Goal: Task Accomplishment & Management: Manage account settings

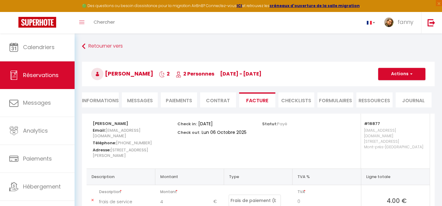
select select "service charge"
select select "cleaning"
select select "other"
select select "taxes"
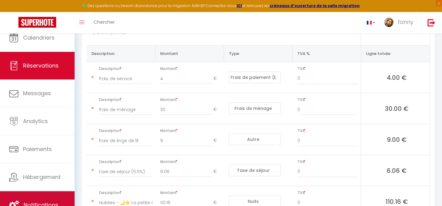
scroll to position [171, 0]
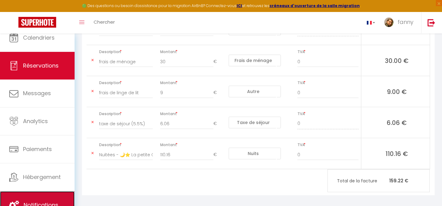
click at [28, 199] on link "Notifications" at bounding box center [37, 205] width 75 height 28
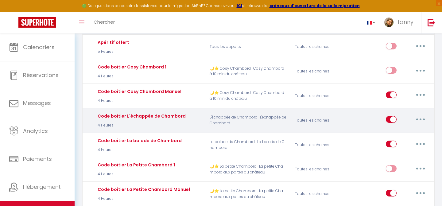
scroll to position [237, 0]
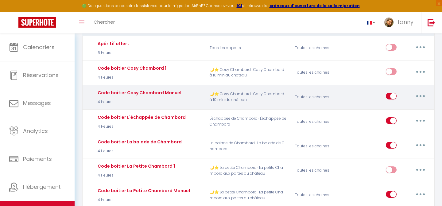
click at [424, 95] on button "button" at bounding box center [420, 96] width 17 height 10
click at [393, 109] on link "Editer" at bounding box center [404, 110] width 45 height 10
type input "Code boitier Cosy Chambord Manuel"
select select "3"
select select "4 Heures"
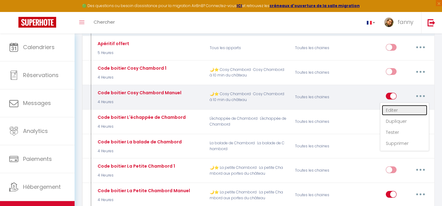
select select "if_booking_is_paid"
checkbox input "true"
checkbox input "false"
radio input "true"
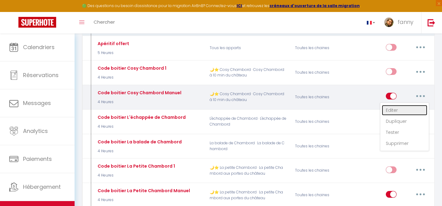
type input "Code boitier Cosy Chambord"
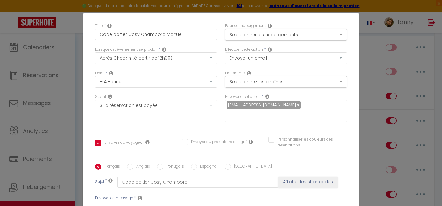
scroll to position [2, 0]
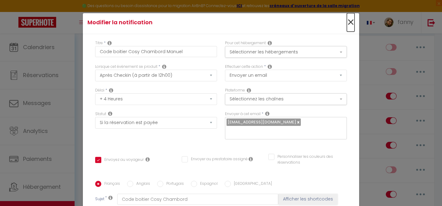
click at [348, 23] on span "×" at bounding box center [351, 22] width 8 height 18
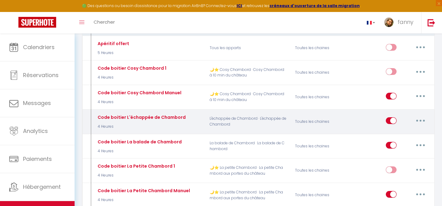
click at [421, 120] on button "button" at bounding box center [420, 121] width 17 height 10
click at [398, 136] on link "Editer" at bounding box center [404, 134] width 45 height 10
type input "Code boitier L'échappée de Chambord"
checkbox input "true"
checkbox input "false"
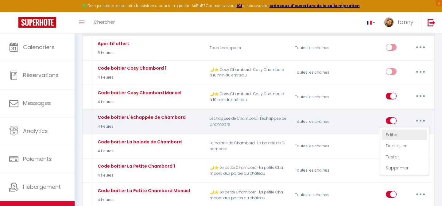
checkbox input "false"
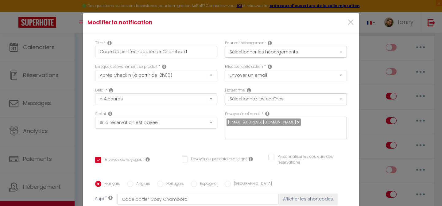
scroll to position [53, 0]
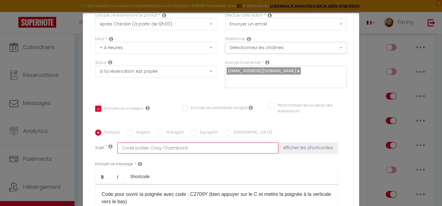
drag, startPoint x: 188, startPoint y: 138, endPoint x: 147, endPoint y: 137, distance: 41.1
click at [147, 142] on input "Code boitier Cosy Chambord" at bounding box center [197, 147] width 161 height 11
type input "Code boitier"
checkbox input "true"
checkbox input "false"
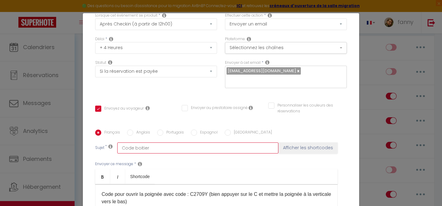
checkbox input "false"
type input "Code boitier"
checkbox input "true"
checkbox input "false"
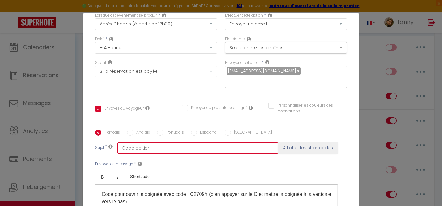
type input "Code boitier L"
checkbox input "true"
checkbox input "false"
type input "Code boitier L'"
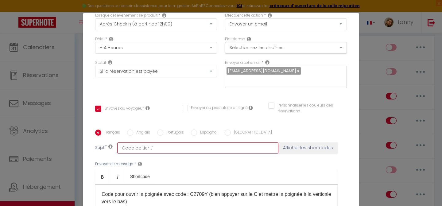
checkbox input "true"
checkbox input "false"
type input "Code boitier L'é"
checkbox input "true"
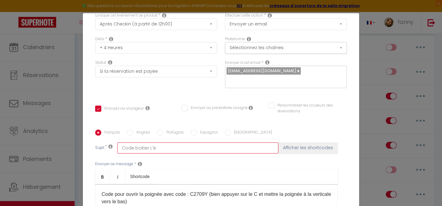
checkbox input "false"
type input "Code boitier L'éc"
checkbox input "true"
checkbox input "false"
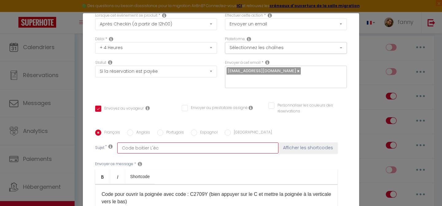
checkbox input "false"
type input "Code boitier L'éch"
checkbox input "true"
checkbox input "false"
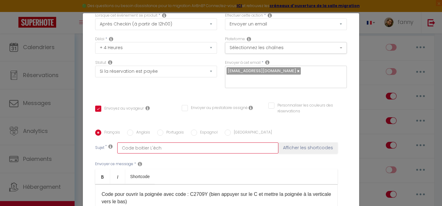
type input "Code boitier L'écha"
checkbox input "true"
checkbox input "false"
type input "Code boitier L'échap"
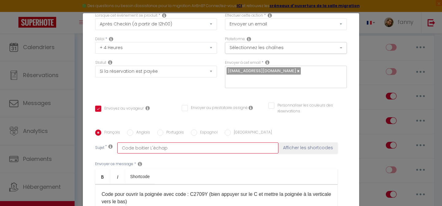
checkbox input "true"
checkbox input "false"
type input "Code boitier L'échapp"
checkbox input "true"
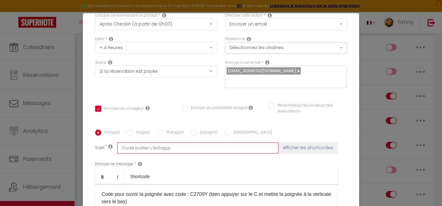
checkbox input "false"
type input "Code boitier L'échappé"
checkbox input "true"
checkbox input "false"
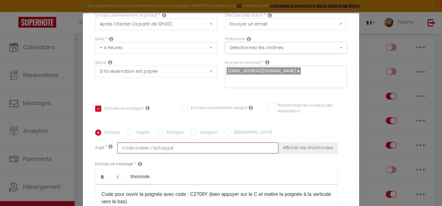
checkbox input "false"
type input "Code boitier L'échappée"
checkbox input "true"
checkbox input "false"
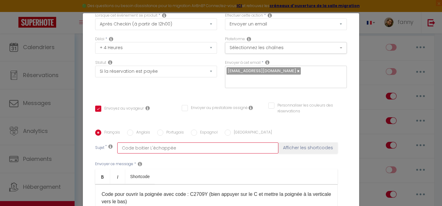
type input "Code boitier L'échappée"
checkbox input "true"
checkbox input "false"
type input "Code boitier L'échappée d"
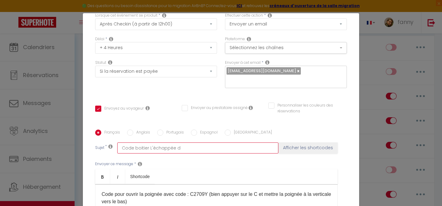
checkbox input "true"
checkbox input "false"
type input "Code boitier L'échappée de"
checkbox input "true"
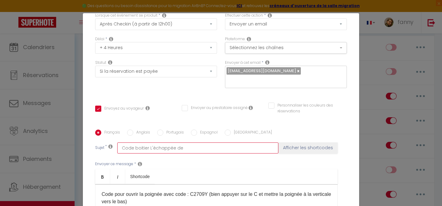
checkbox input "false"
type input "Code boitier L'échappée de"
checkbox input "true"
checkbox input "false"
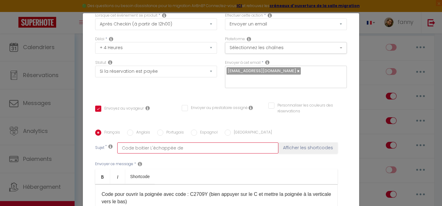
checkbox input "false"
type input "Code boitier L'échappée de C"
checkbox input "true"
checkbox input "false"
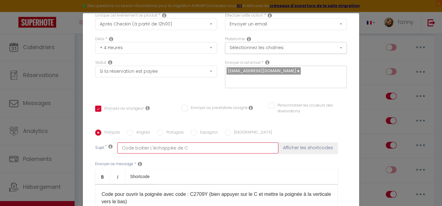
type input "Code boitier L'échappée de Cg"
checkbox input "true"
checkbox input "false"
type input "Code boitier L'échappée de C"
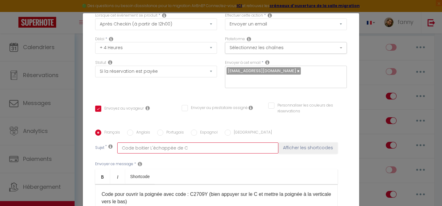
checkbox input "true"
checkbox input "false"
type input "Code boitier L'échappée de Ch"
checkbox input "true"
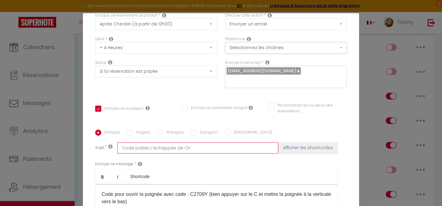
checkbox input "false"
type input "Code boitier L'échappée de Cha"
checkbox input "true"
checkbox input "false"
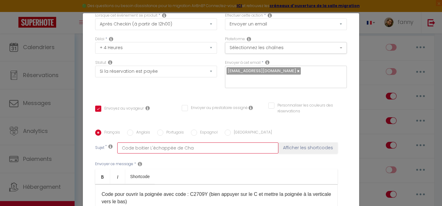
checkbox input "false"
type input "Code boitier L'échappée de Cham"
checkbox input "true"
checkbox input "false"
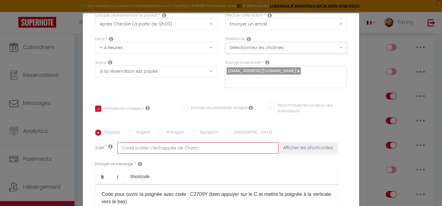
type input "Code boitier L'échappée de Chamb"
checkbox input "true"
checkbox input "false"
type input "Code boitier L'échappée de Chambo"
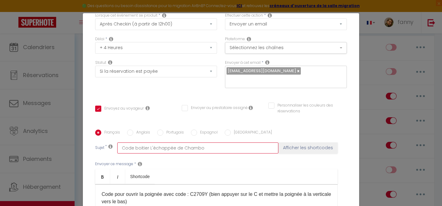
checkbox input "true"
checkbox input "false"
type input "Code boitier L'échappée de Chambor"
checkbox input "true"
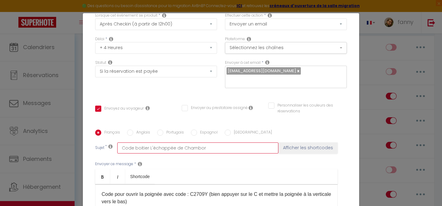
checkbox input "false"
type input "Code boitier L'échappée de Chambord"
checkbox input "true"
checkbox input "false"
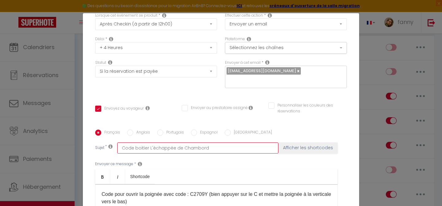
checkbox input "false"
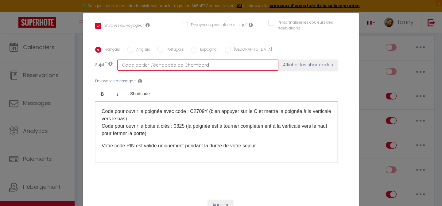
scroll to position [26, 0]
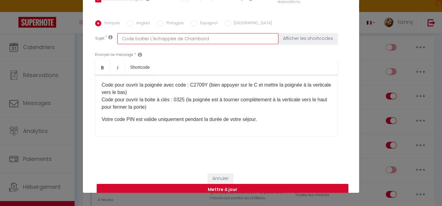
type input "Code boitier L'échappée de Chambord"
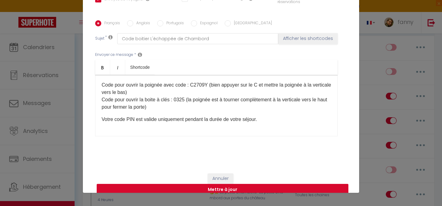
click at [287, 184] on button "Mettre à jour" at bounding box center [223, 190] width 252 height 12
checkbox input "true"
checkbox input "false"
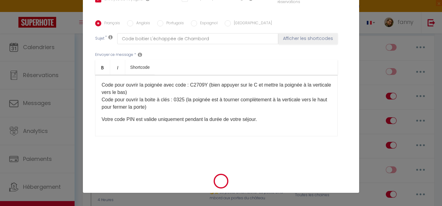
select select "1"
select select
checkbox input "false"
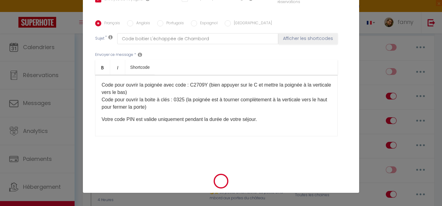
checkbox input "false"
radio input "false"
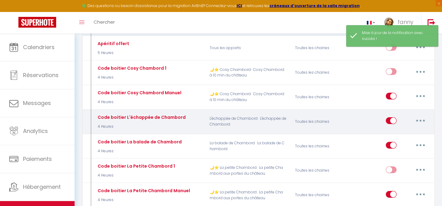
select select
checkbox input "false"
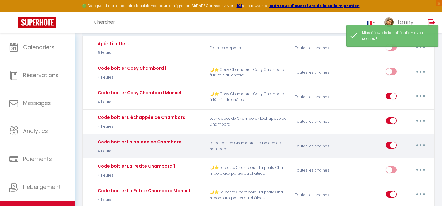
click at [420, 144] on icon "button" at bounding box center [420, 145] width 2 height 2
click at [397, 158] on link "Editer" at bounding box center [404, 159] width 45 height 10
type input "Code boitier La balade de Chambord"
select select "3"
select select "4 Heures"
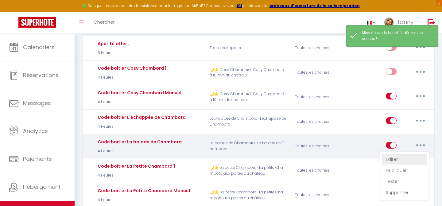
select select "if_booking_is_paid"
checkbox input "true"
checkbox input "false"
checkbox input "true"
radio input "true"
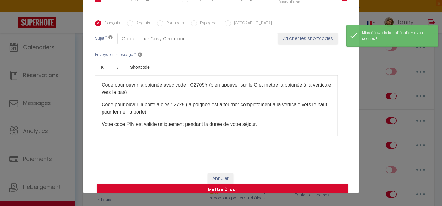
scroll to position [113, 0]
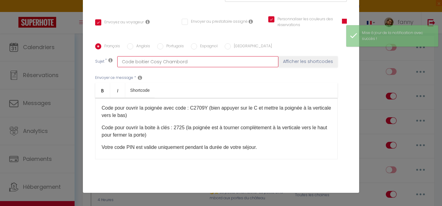
drag, startPoint x: 187, startPoint y: 53, endPoint x: 149, endPoint y: 51, distance: 38.4
click at [149, 56] on input "Code boitier Cosy Chambord" at bounding box center [197, 61] width 161 height 11
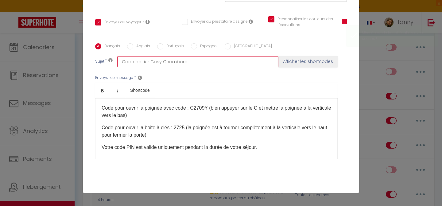
type input "Code boitier"
checkbox input "true"
checkbox input "false"
checkbox input "true"
type input "Code boitier L"
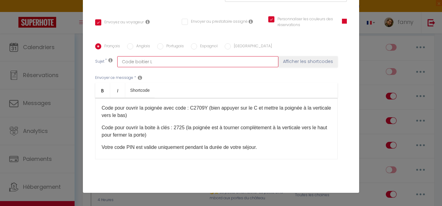
checkbox input "true"
checkbox input "false"
checkbox input "true"
type input "Code boitier La"
checkbox input "true"
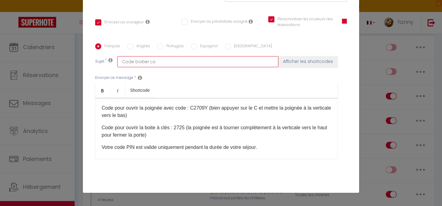
checkbox input "false"
checkbox input "true"
type input "Code boitier La"
checkbox input "true"
checkbox input "false"
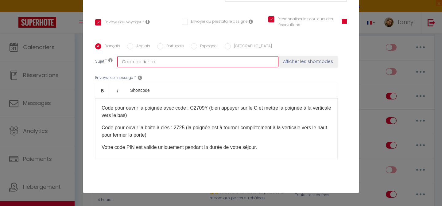
checkbox input "true"
type input "Code boitier La b"
checkbox input "true"
checkbox input "false"
checkbox input "true"
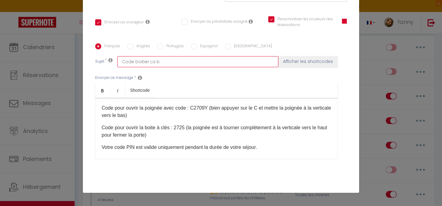
type input "Code boitier La ba"
checkbox input "true"
checkbox input "false"
checkbox input "true"
type input "Code boitier La bal"
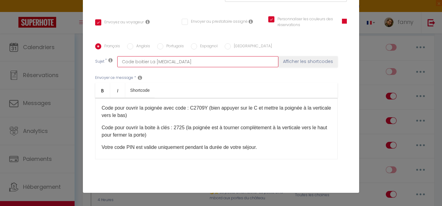
checkbox input "true"
checkbox input "false"
checkbox input "true"
type input "Code boitier La bala"
checkbox input "true"
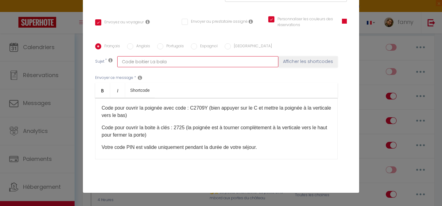
checkbox input "false"
checkbox input "true"
type input "Code boitier La balad"
checkbox input "true"
checkbox input "false"
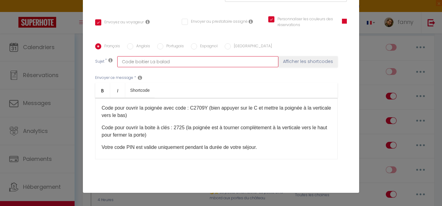
checkbox input "true"
type input "Code boitier La balade"
checkbox input "true"
checkbox input "false"
checkbox input "true"
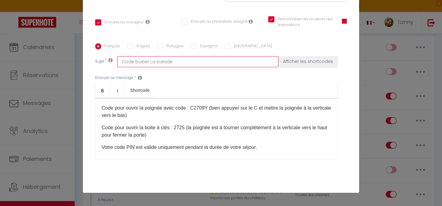
type input "Code boitier La balade"
checkbox input "true"
checkbox input "false"
checkbox input "true"
type input "Code boitier La balade d"
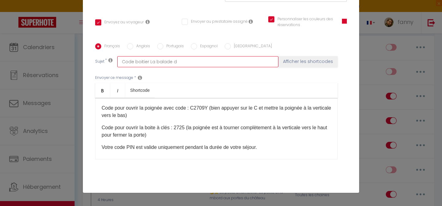
checkbox input "true"
checkbox input "false"
checkbox input "true"
type input "Code boitier La balade de"
checkbox input "true"
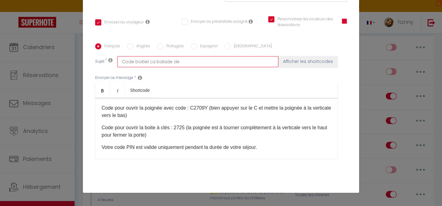
checkbox input "false"
checkbox input "true"
type input "Code boitier La balade de"
checkbox input "true"
checkbox input "false"
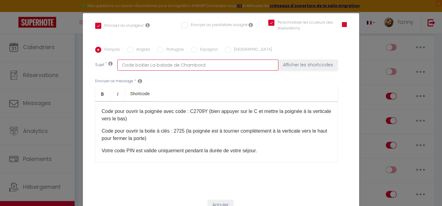
scroll to position [26, 0]
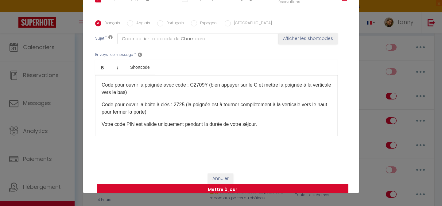
click at [258, 184] on button "Mettre à jour" at bounding box center [223, 190] width 252 height 12
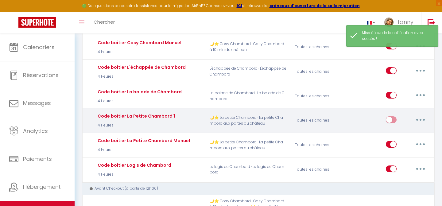
scroll to position [288, 0]
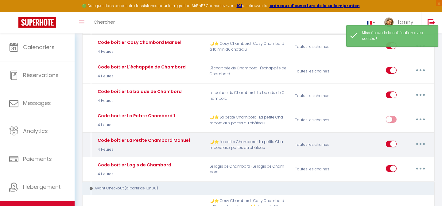
click at [419, 140] on button "button" at bounding box center [420, 144] width 17 height 10
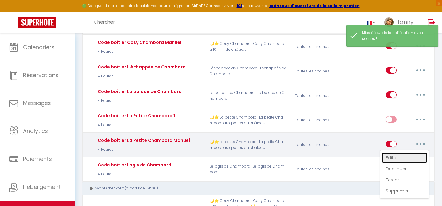
click at [397, 158] on link "Editer" at bounding box center [404, 157] width 45 height 10
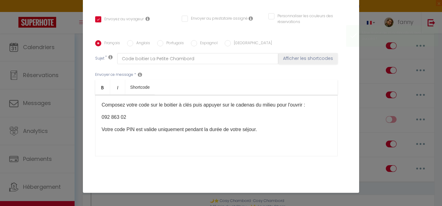
scroll to position [136, 0]
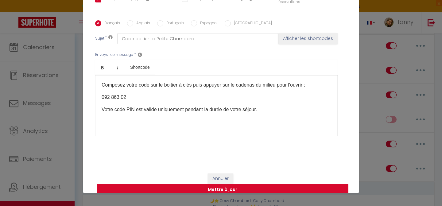
click at [237, 184] on button "Mettre à jour" at bounding box center [223, 190] width 252 height 12
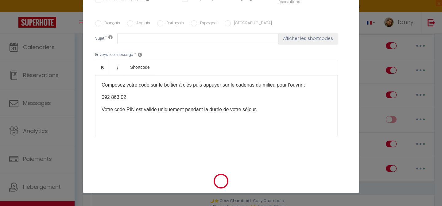
scroll to position [0, 0]
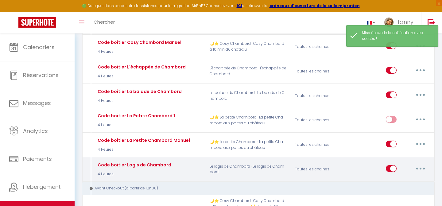
click at [418, 169] on button "button" at bounding box center [420, 168] width 17 height 10
click at [391, 178] on link "Editer" at bounding box center [404, 182] width 45 height 10
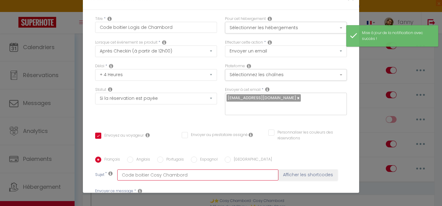
drag, startPoint x: 189, startPoint y: 35, endPoint x: 150, endPoint y: 34, distance: 38.6
click at [150, 169] on input "Code boitier Cosy Chambord" at bounding box center [197, 174] width 161 height 11
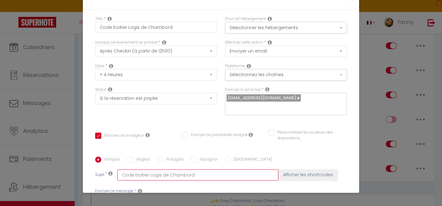
scroll to position [136, 0]
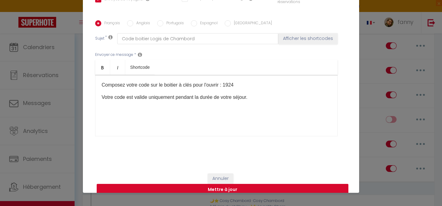
click at [242, 184] on button "Mettre à jour" at bounding box center [223, 190] width 252 height 12
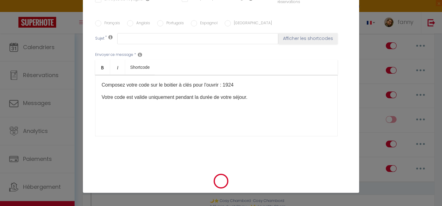
scroll to position [0, 0]
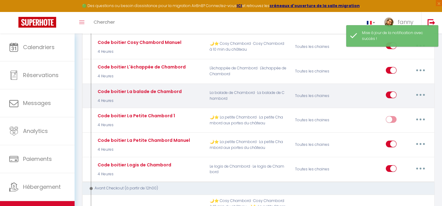
click at [420, 95] on icon "button" at bounding box center [420, 95] width 2 height 2
click at [403, 112] on link "Editer" at bounding box center [404, 109] width 45 height 10
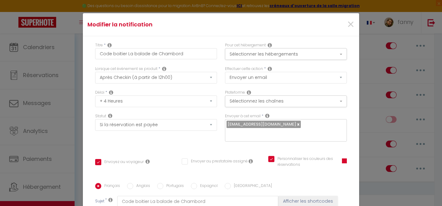
scroll to position [54, 0]
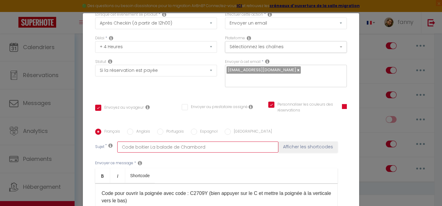
drag, startPoint x: 154, startPoint y: 138, endPoint x: 148, endPoint y: 138, distance: 6.1
click at [148, 141] on input "Code boitier La balade de Chambord" at bounding box center [197, 146] width 161 height 11
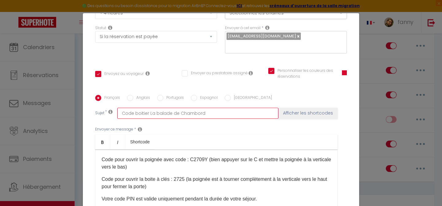
scroll to position [91, 0]
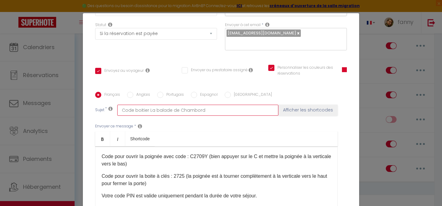
drag, startPoint x: 157, startPoint y: 101, endPoint x: 148, endPoint y: 101, distance: 8.9
click at [148, 105] on input "Code boitier La balade de Chambord" at bounding box center [197, 110] width 161 height 11
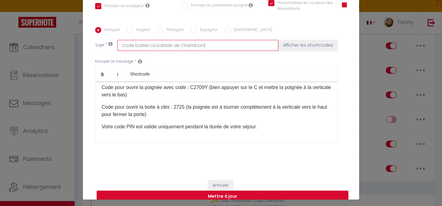
scroll to position [26, 0]
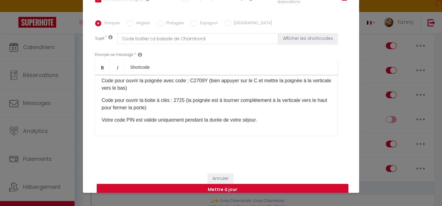
click at [254, 184] on button "Mettre à jour" at bounding box center [223, 190] width 252 height 12
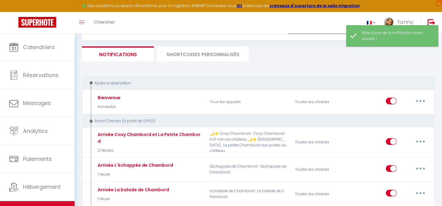
scroll to position [0, 0]
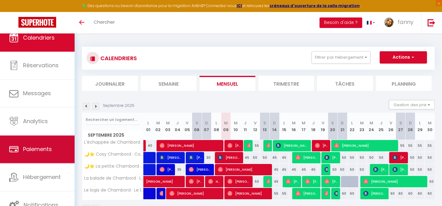
scroll to position [10, 0]
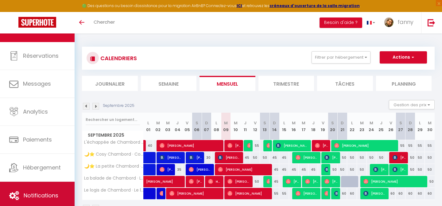
click at [46, 185] on link "Notifications" at bounding box center [37, 196] width 75 height 28
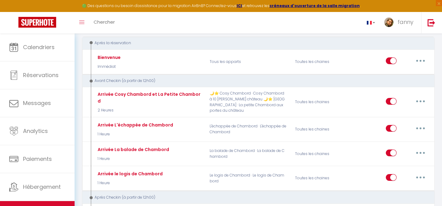
scroll to position [60, 0]
